Goal: Contribute content

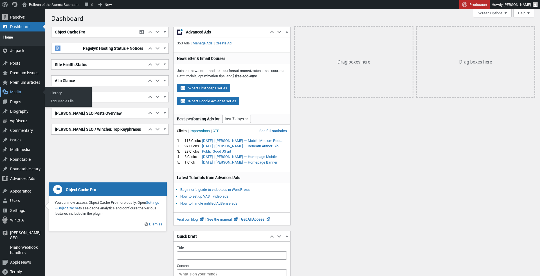
click at [23, 89] on div "Media" at bounding box center [22, 92] width 45 height 10
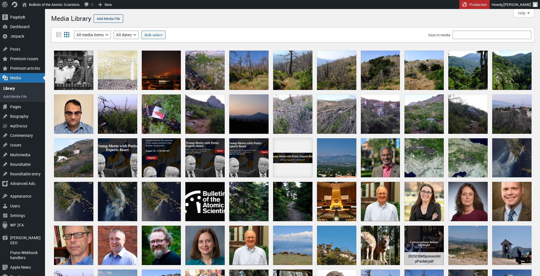
click at [108, 17] on link "Add Media File" at bounding box center [109, 18] width 30 height 8
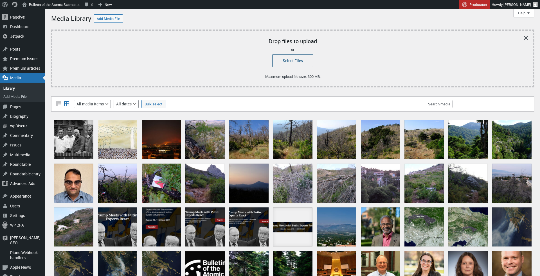
click at [279, 59] on button "Select Files" at bounding box center [292, 60] width 41 height 13
type input "C:\fakepath\Aug142025CBMSponsorshipPacket.pdf"
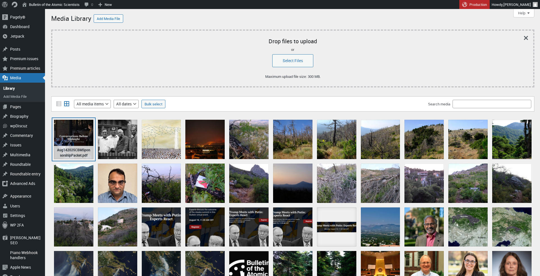
click at [71, 137] on div "Aug142025CBMSponsorshipPacket.pdf" at bounding box center [73, 139] width 39 height 39
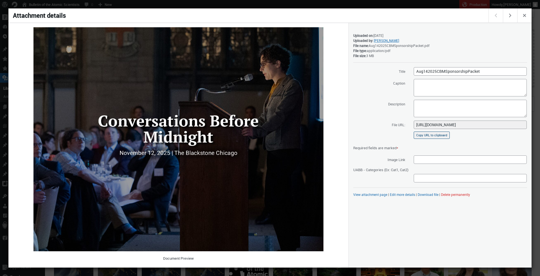
click at [441, 134] on button "Copy URL to clipboard" at bounding box center [432, 135] width 36 height 7
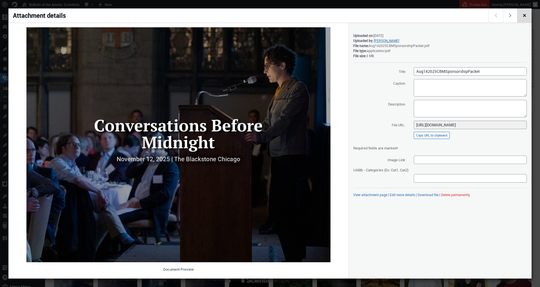
click at [524, 13] on span "Close dialog" at bounding box center [525, 15] width 6 height 5
